Goal: Find specific page/section: Find specific page/section

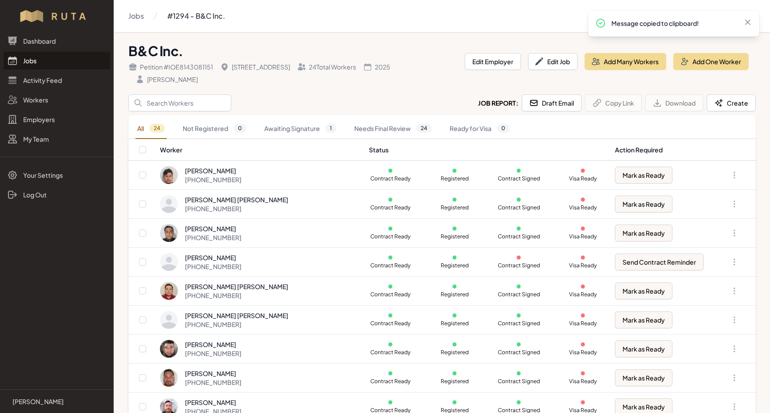
click at [24, 61] on link "Jobs" at bounding box center [57, 61] width 107 height 18
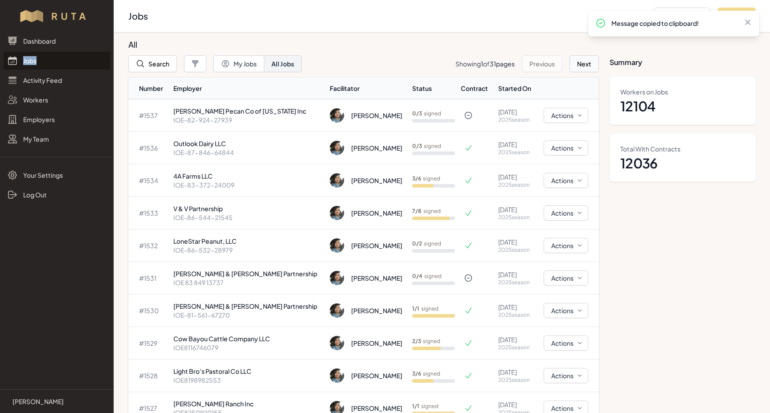
click at [578, 61] on button "Next" at bounding box center [583, 63] width 29 height 17
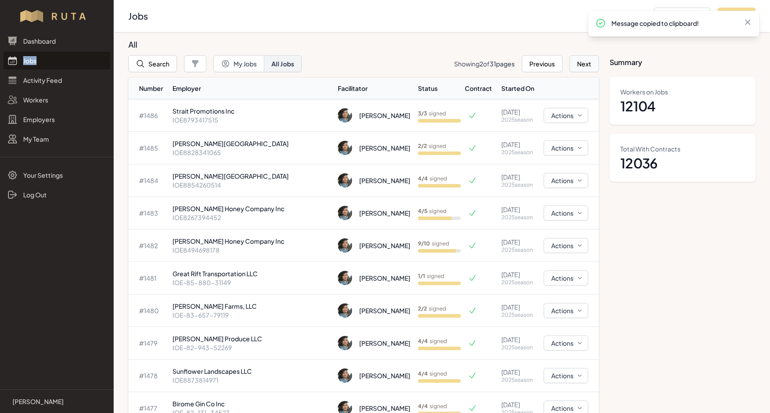
click at [578, 61] on button "Next" at bounding box center [583, 63] width 29 height 17
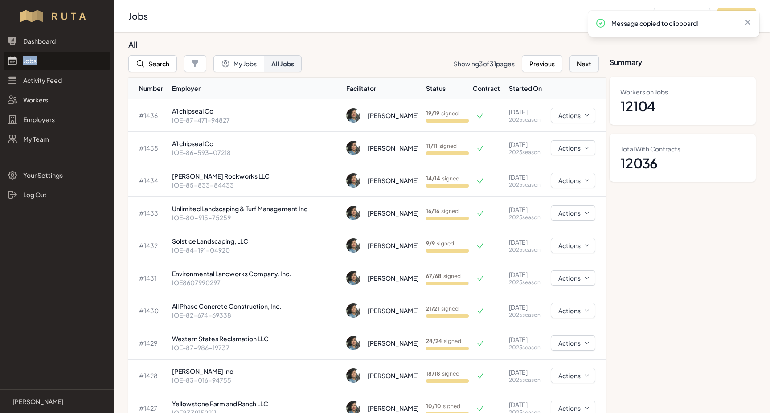
click at [578, 61] on button "Next" at bounding box center [583, 63] width 29 height 17
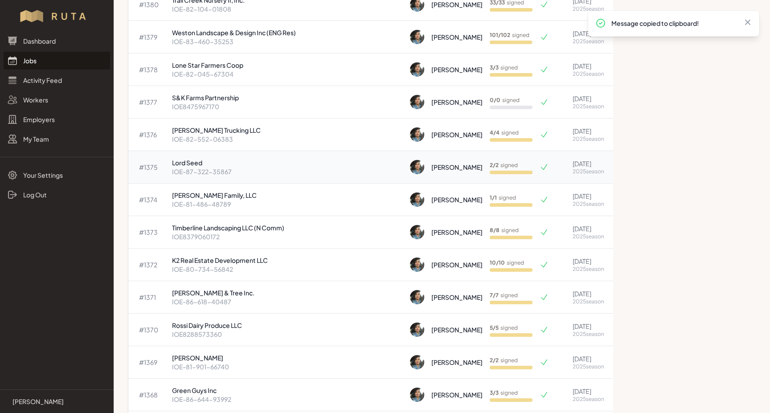
click at [198, 165] on p "Lord Seed" at bounding box center [287, 162] width 231 height 9
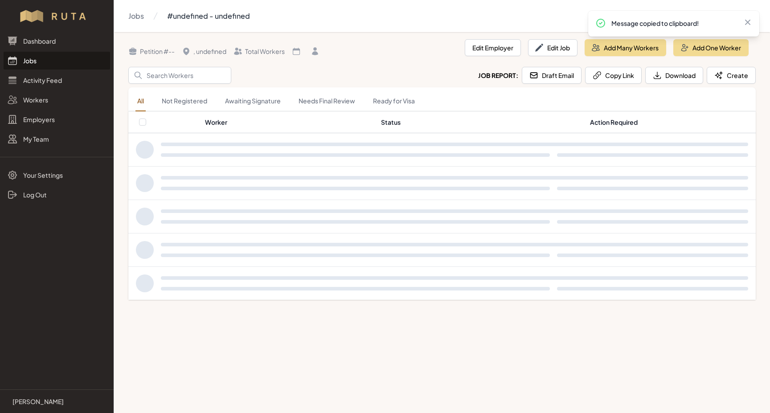
click at [198, 165] on div at bounding box center [442, 150] width 627 height 32
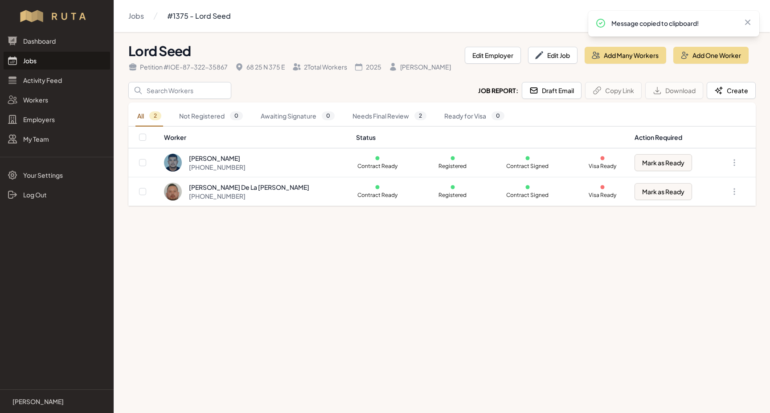
click at [22, 61] on link "Jobs" at bounding box center [57, 61] width 107 height 18
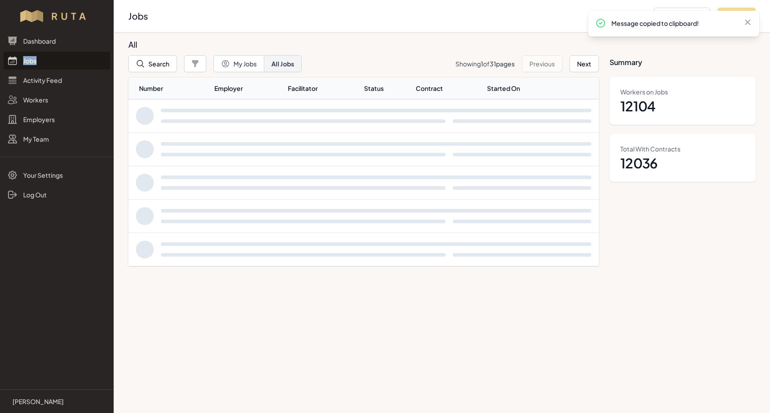
click at [22, 61] on link "Jobs" at bounding box center [57, 61] width 107 height 18
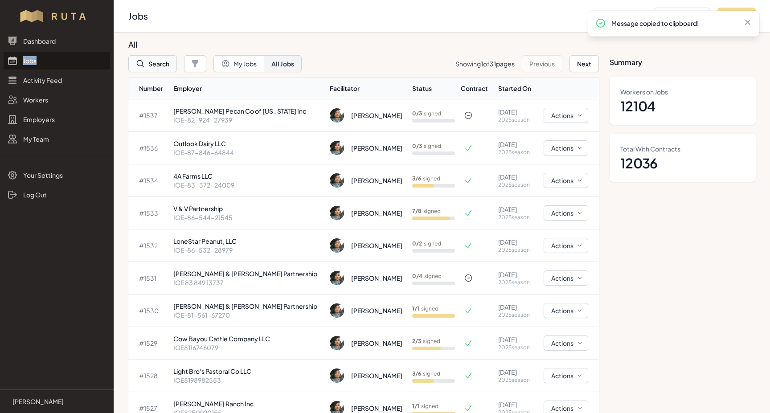
click at [150, 63] on button "Search" at bounding box center [152, 63] width 49 height 17
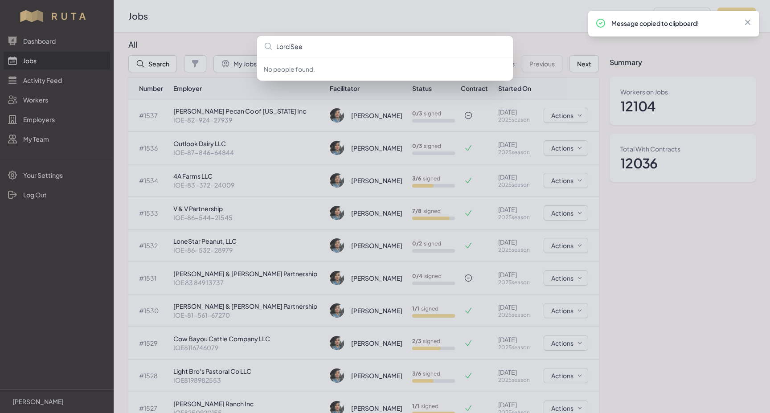
type input "Lord Seed"
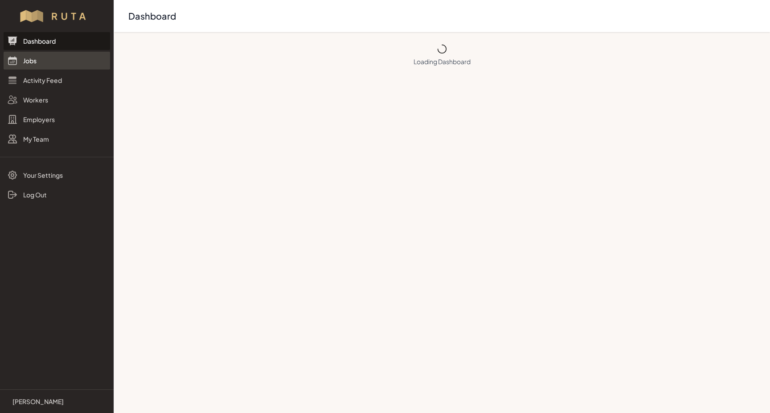
click at [23, 60] on link "Jobs" at bounding box center [57, 61] width 107 height 18
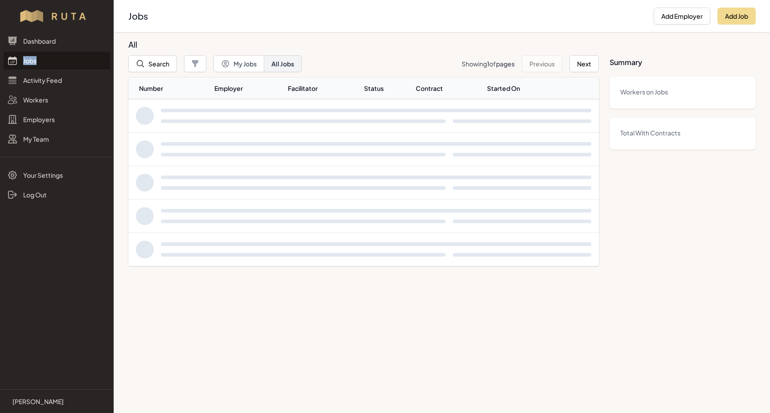
click at [23, 60] on link "Jobs" at bounding box center [57, 61] width 107 height 18
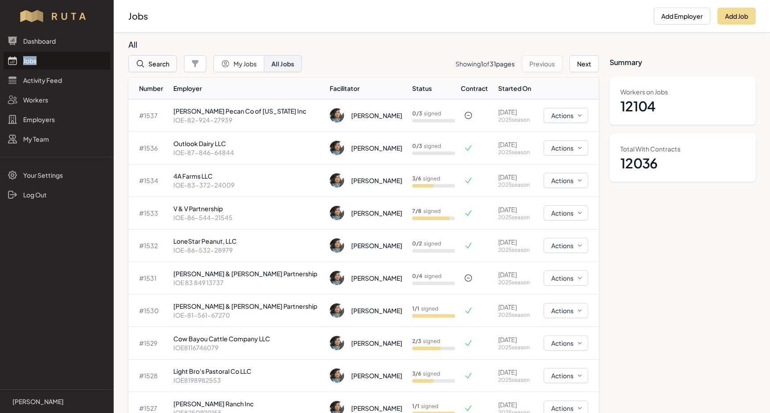
click at [156, 64] on button "Search" at bounding box center [152, 63] width 49 height 17
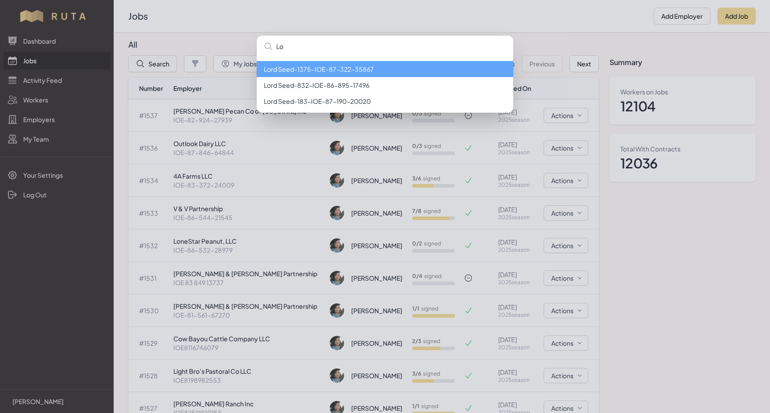
type input "L"
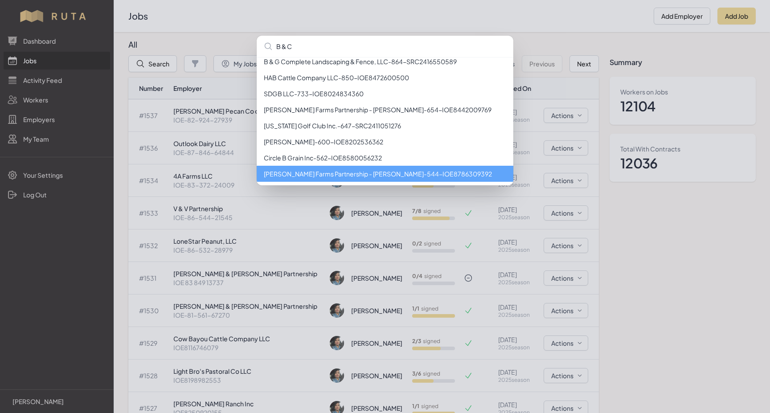
scroll to position [280, 0]
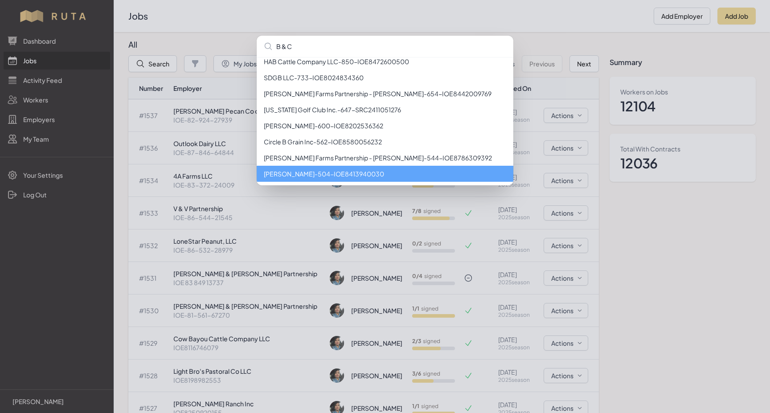
click at [283, 45] on input "B & C" at bounding box center [385, 46] width 257 height 21
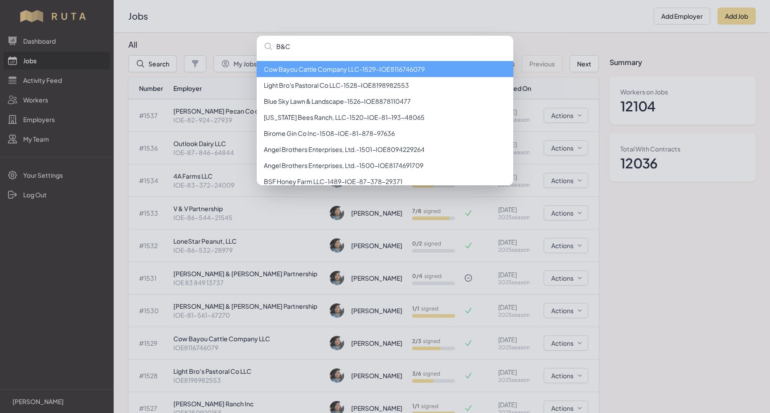
click at [302, 49] on input "B&C" at bounding box center [385, 46] width 257 height 21
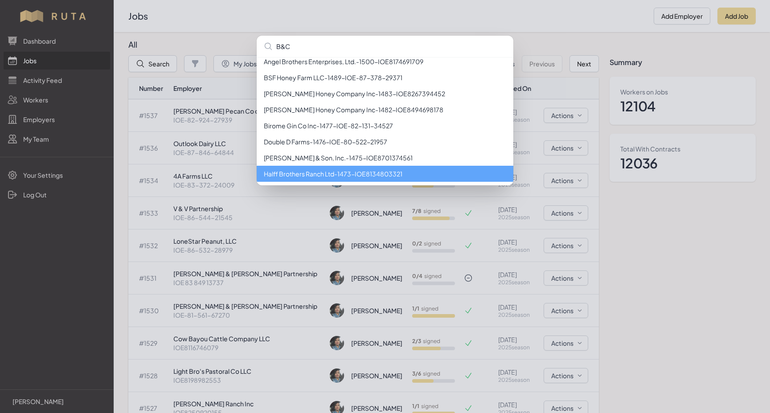
scroll to position [120, 0]
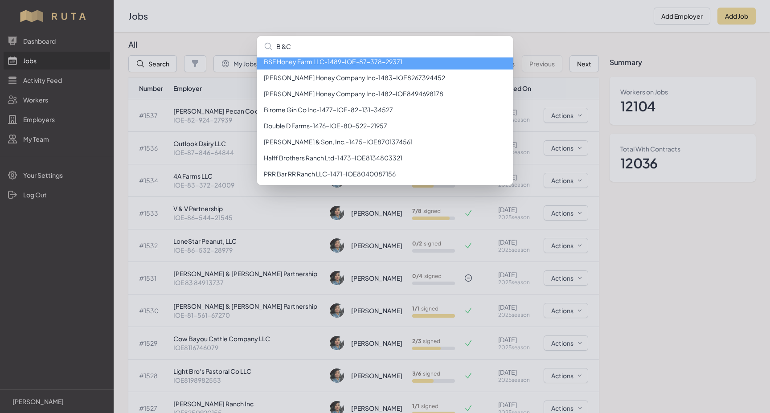
type input "B & C"
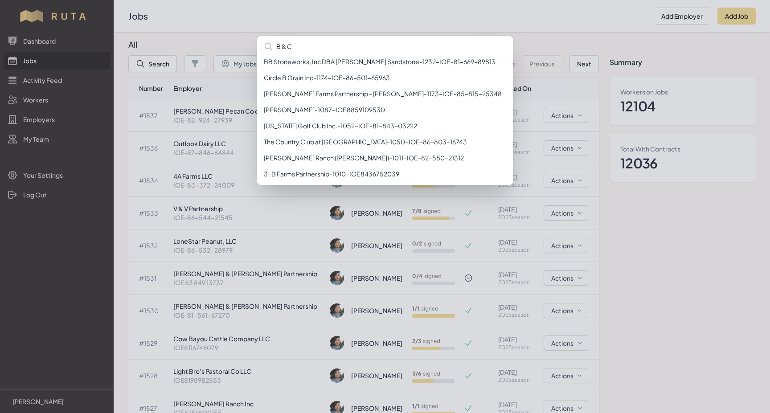
scroll to position [0, 0]
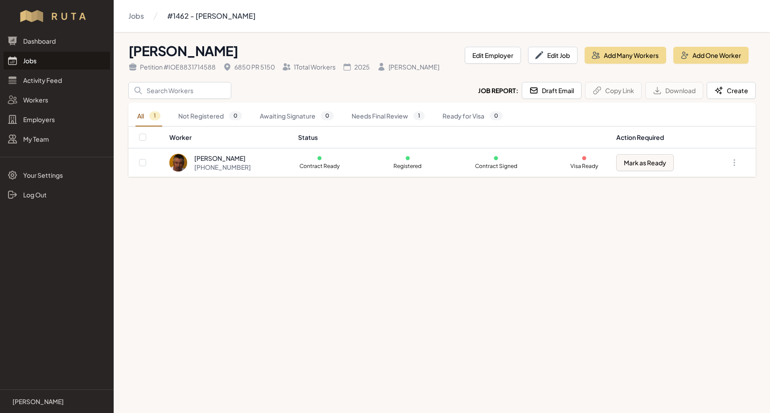
click at [18, 61] on link "Jobs" at bounding box center [57, 61] width 107 height 18
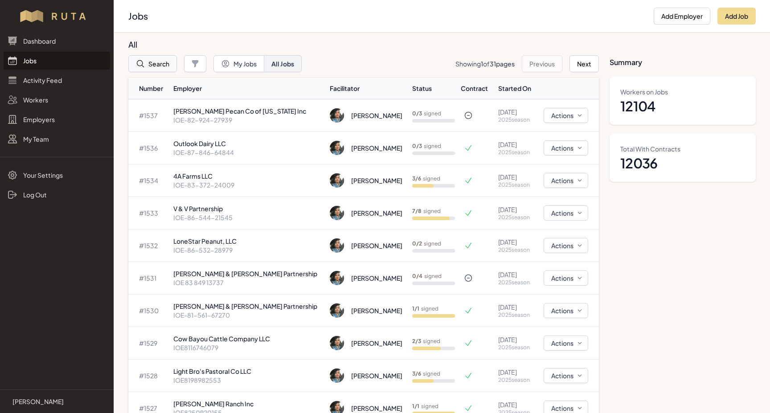
click at [148, 63] on button "Search" at bounding box center [152, 63] width 49 height 17
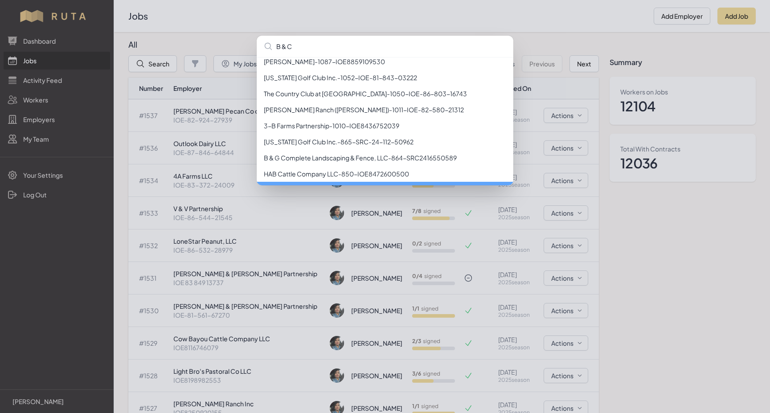
scroll to position [184, 0]
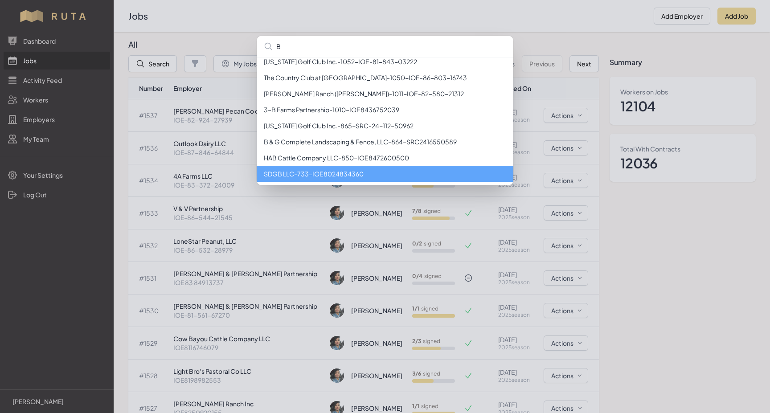
type input "B"
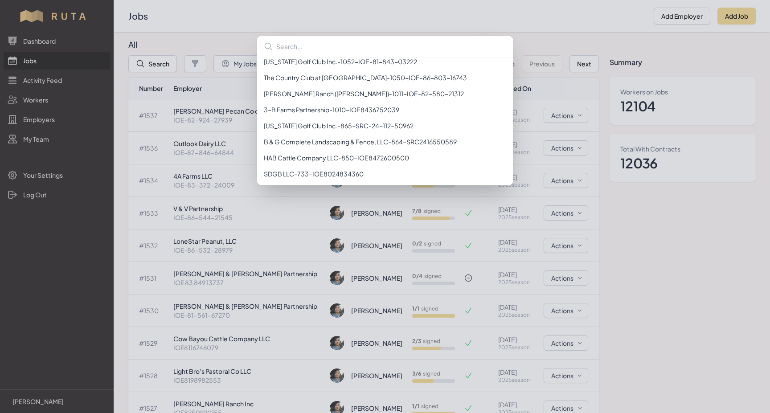
click at [30, 60] on div "[PERSON_NAME] - 1462 - IOE8831714588 BB Stoneworks, Inc DBA [PERSON_NAME] Sands…" at bounding box center [385, 206] width 770 height 413
